Goal: Navigation & Orientation: Understand site structure

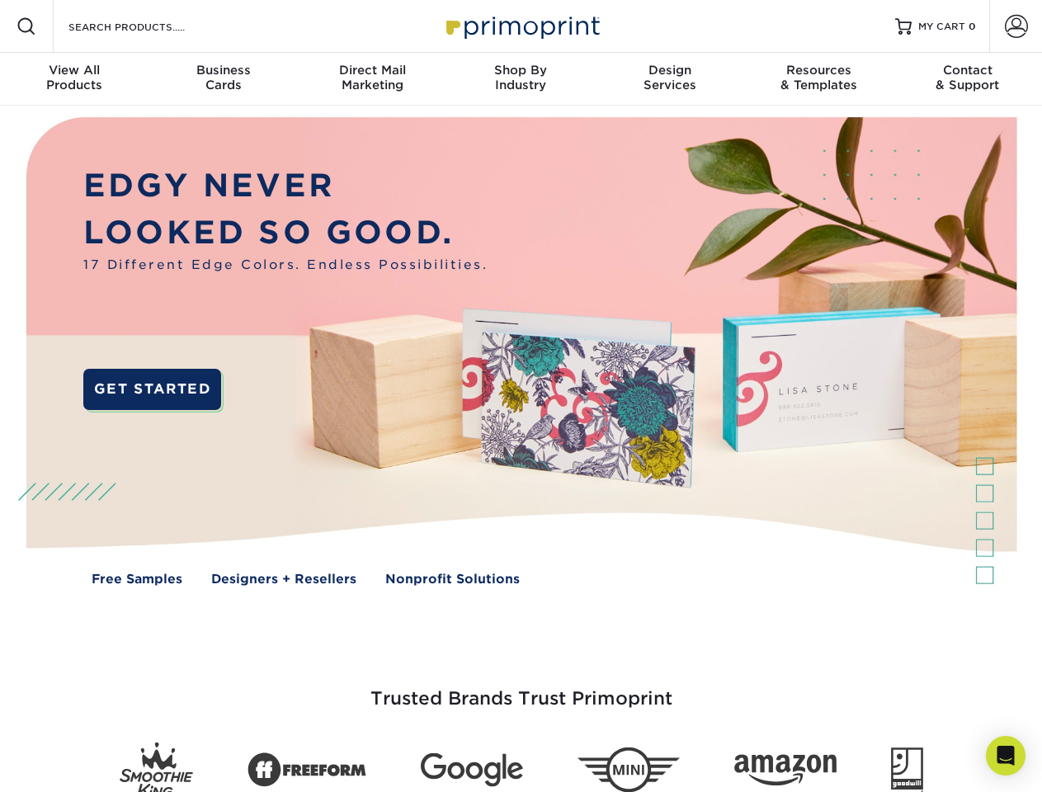
click at [521, 396] on img at bounding box center [520, 364] width 1031 height 516
click at [26, 26] on span at bounding box center [27, 27] width 20 height 20
click at [1016, 26] on span at bounding box center [1016, 26] width 23 height 23
click at [74, 79] on div "View All Products" at bounding box center [74, 78] width 149 height 30
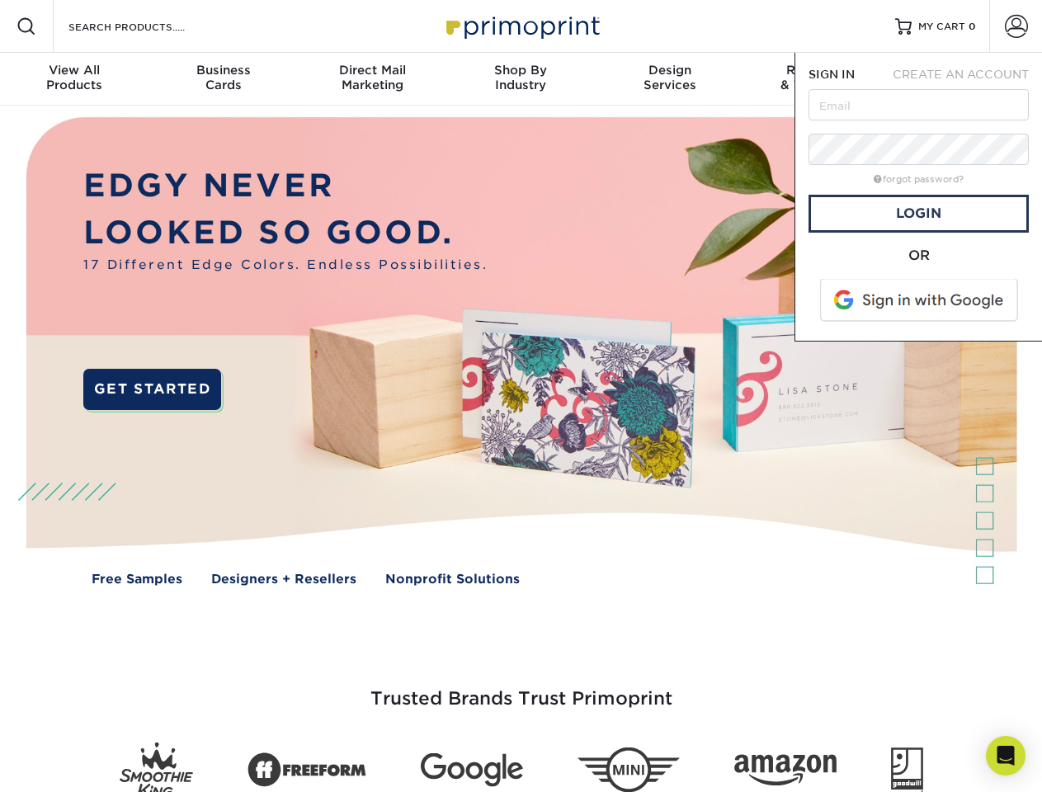
click at [223, 79] on div "Business Cards" at bounding box center [223, 78] width 149 height 30
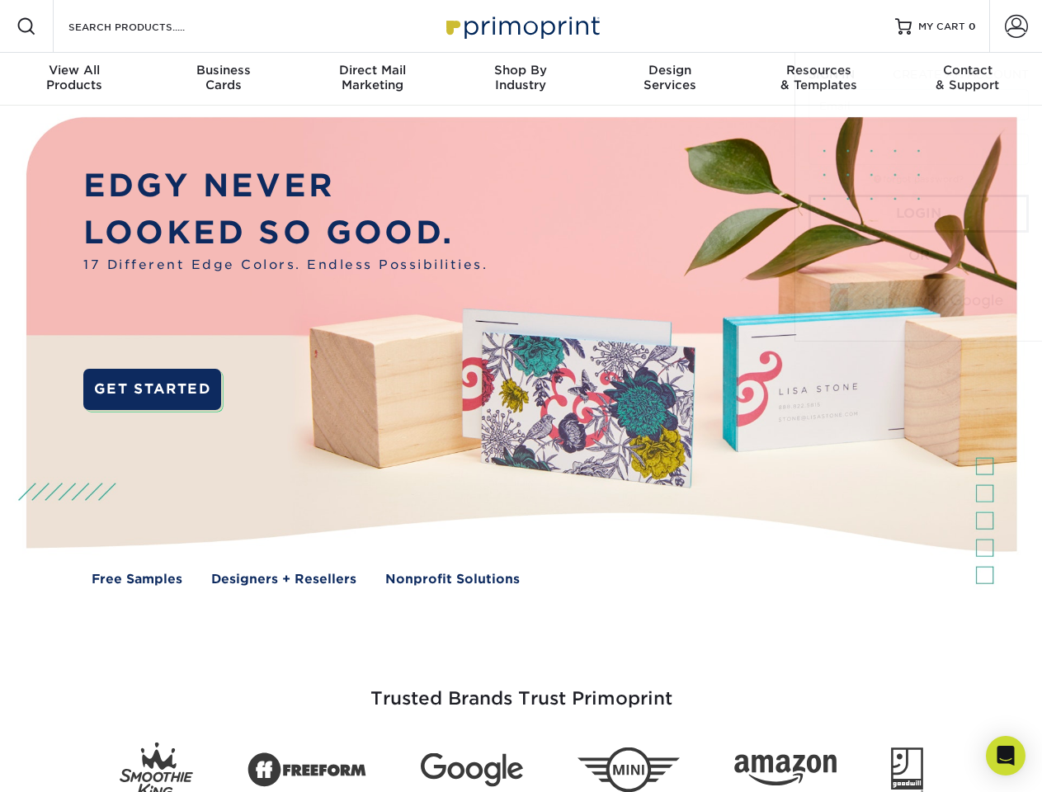
click at [372, 79] on div "Direct Mail Marketing" at bounding box center [372, 78] width 149 height 30
click at [521, 79] on div "Shop By Industry" at bounding box center [520, 78] width 149 height 30
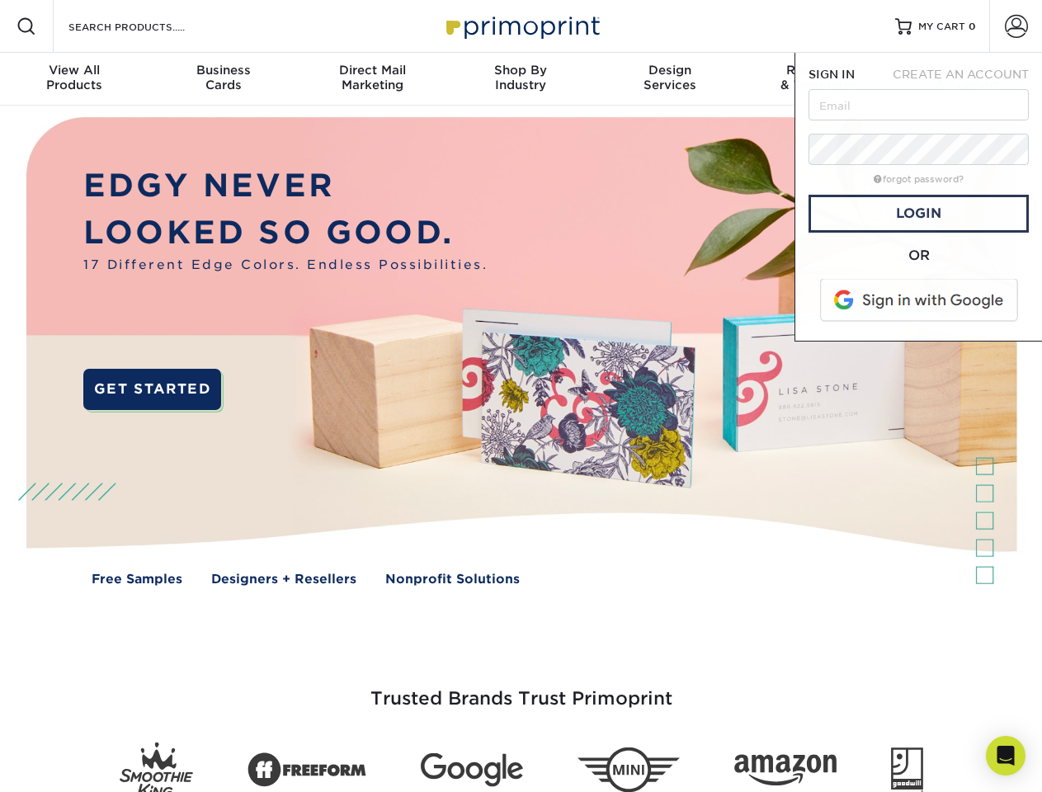
click at [670, 79] on div "Design Services" at bounding box center [670, 78] width 149 height 30
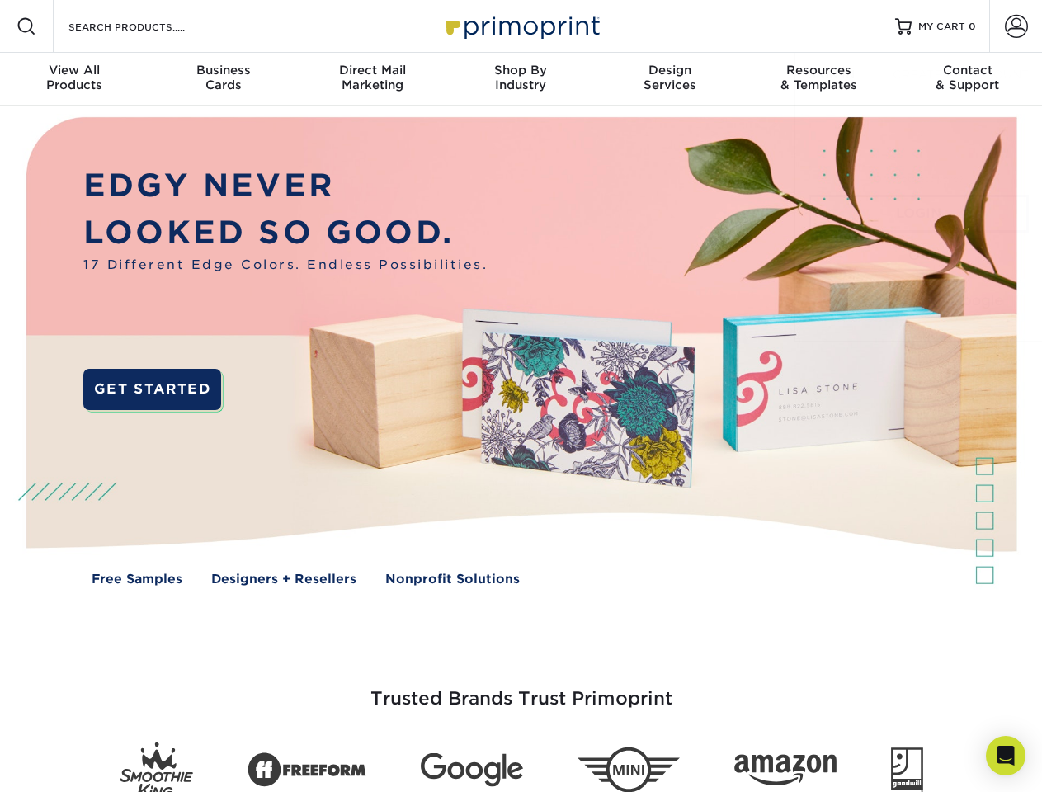
click at [818, 79] on span "SIGN IN" at bounding box center [832, 74] width 46 height 13
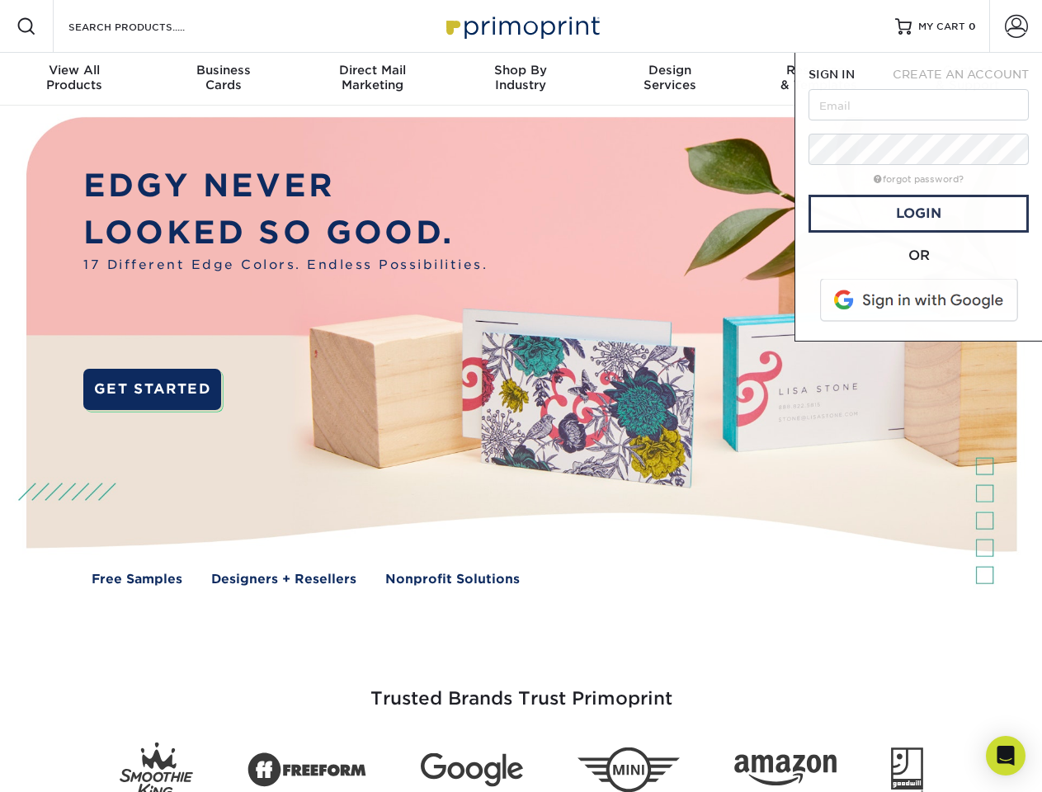
click at [968, 79] on div "Contact & Support" at bounding box center [968, 78] width 149 height 30
